Goal: Task Accomplishment & Management: Manage account settings

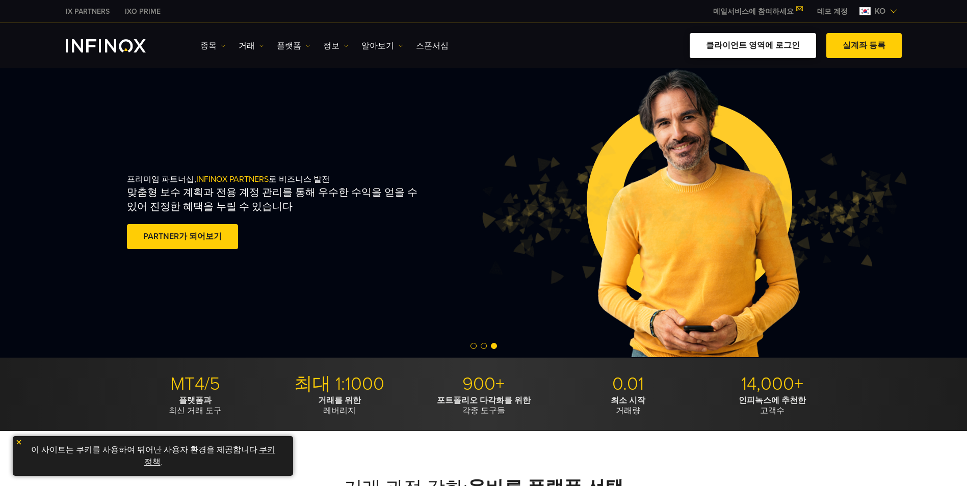
click at [788, 48] on link "클라이언트 영역에 로그인" at bounding box center [753, 45] width 126 height 25
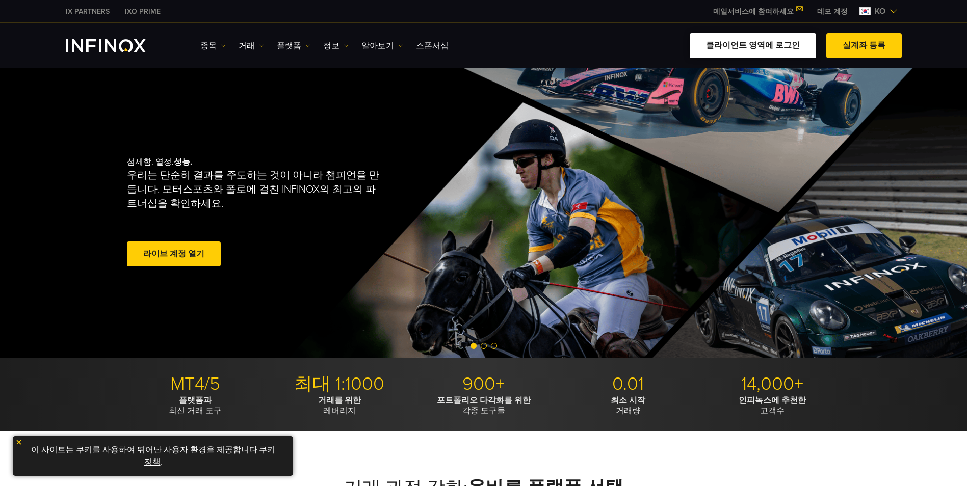
click at [783, 48] on link "클라이언트 영역에 로그인" at bounding box center [753, 45] width 126 height 25
